Goal: Transaction & Acquisition: Download file/media

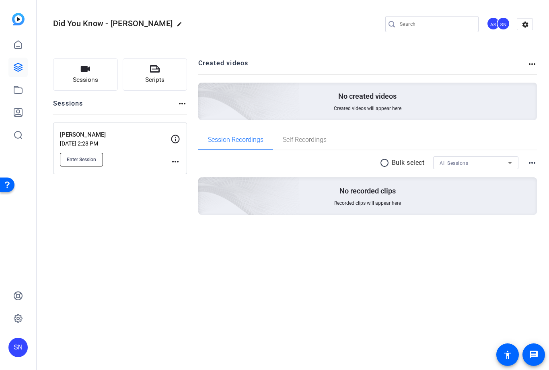
click at [76, 158] on span "Enter Session" at bounding box center [81, 159] width 29 height 6
click at [14, 65] on icon at bounding box center [18, 67] width 10 height 10
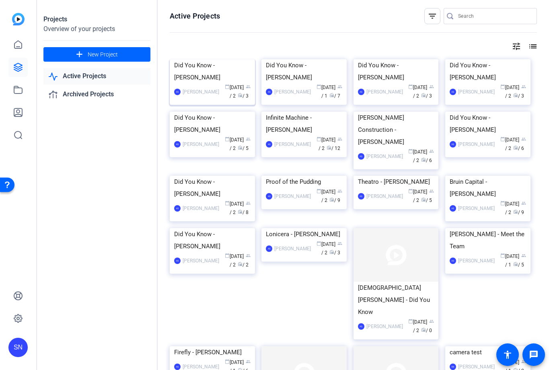
click at [220, 59] on img at bounding box center [212, 59] width 85 height 0
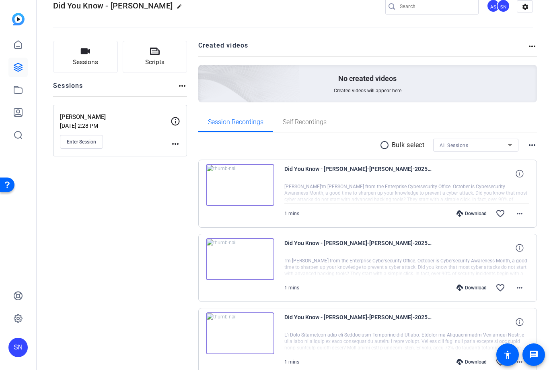
scroll to position [57, 0]
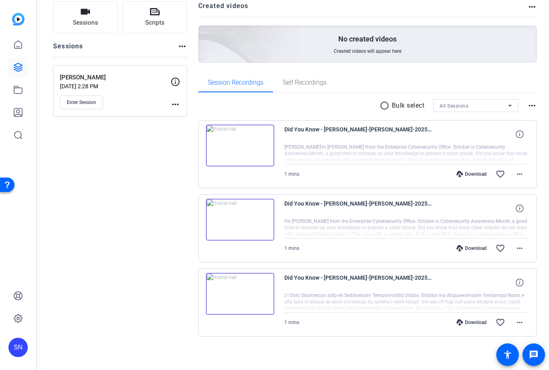
click at [380, 104] on mat-icon "radio_button_unchecked" at bounding box center [386, 106] width 12 height 10
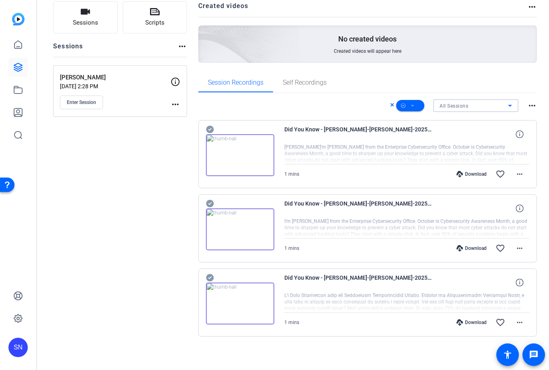
click at [485, 107] on div "All Sessions" at bounding box center [474, 106] width 68 height 10
click at [488, 85] on div at bounding box center [274, 185] width 549 height 370
click at [481, 108] on div "All Sessions" at bounding box center [474, 106] width 68 height 10
click at [474, 137] on mat-option "John Venturelli" at bounding box center [471, 134] width 85 height 13
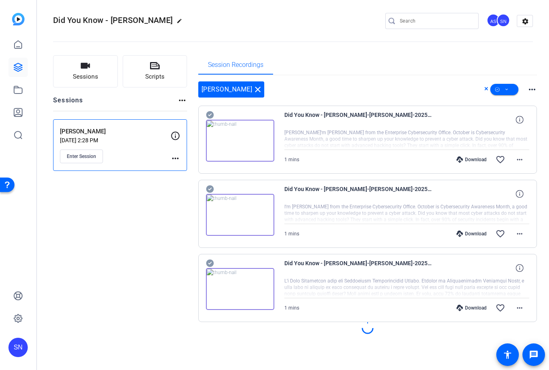
scroll to position [0, 0]
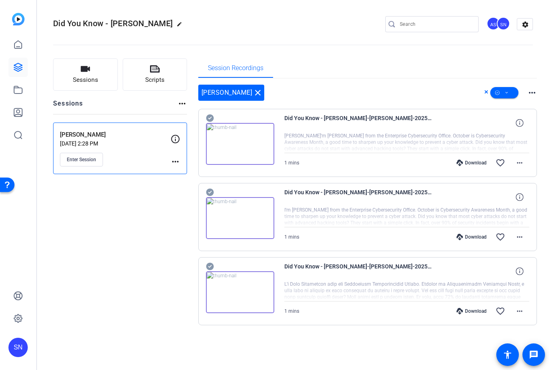
click at [540, 93] on div "Sessions Scripts Sessions more_horiz John Venturelli Sep 16, 2025 @ 2:28 PM Ent…" at bounding box center [293, 204] width 512 height 312
click at [527, 95] on div "John Venturelli close more_horiz" at bounding box center [367, 93] width 339 height 16
click at [345, 74] on div "Session Recordings" at bounding box center [367, 67] width 339 height 19
click at [253, 92] on mat-icon "close" at bounding box center [258, 93] width 10 height 10
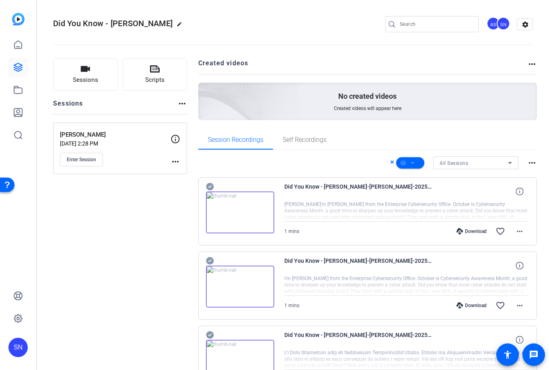
click at [210, 261] on icon at bounding box center [210, 261] width 8 height 8
click at [209, 262] on icon at bounding box center [210, 261] width 8 height 8
click at [515, 233] on mat-icon "more_horiz" at bounding box center [520, 231] width 10 height 10
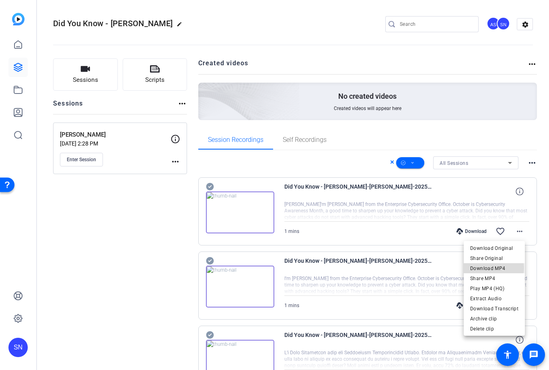
click at [477, 267] on span "Download MP4" at bounding box center [495, 268] width 48 height 10
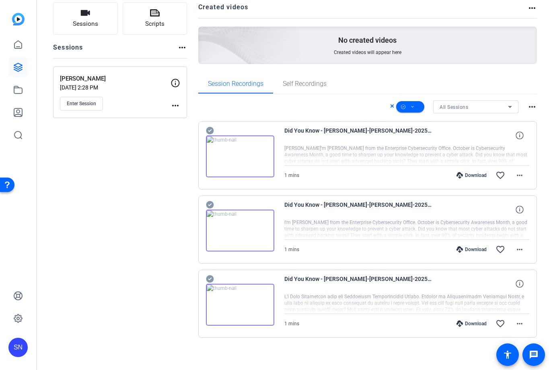
scroll to position [60, 0]
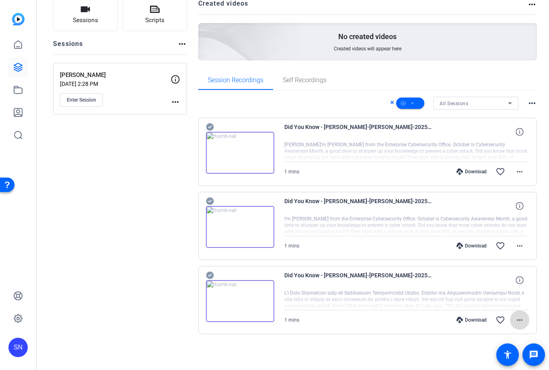
click at [516, 322] on mat-icon "more_horiz" at bounding box center [520, 320] width 10 height 10
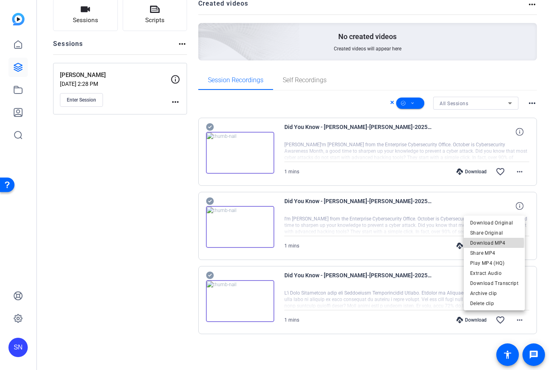
click at [491, 243] on span "Download MP4" at bounding box center [495, 243] width 48 height 10
